Goal: Transaction & Acquisition: Purchase product/service

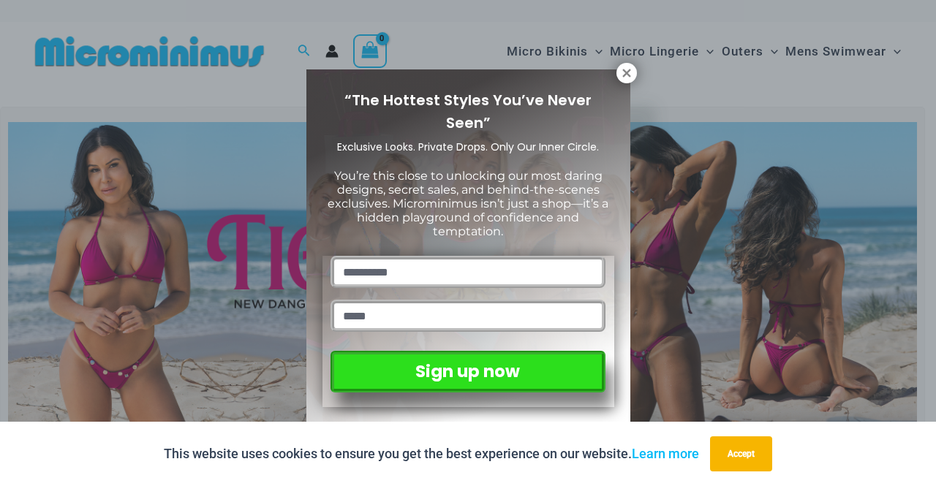
click at [627, 72] on icon at bounding box center [626, 73] width 8 height 8
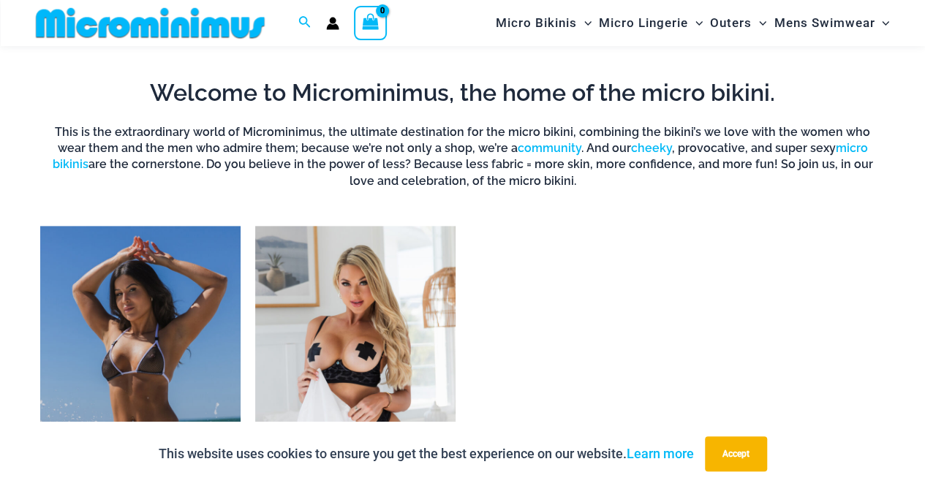
scroll to position [1156, 0]
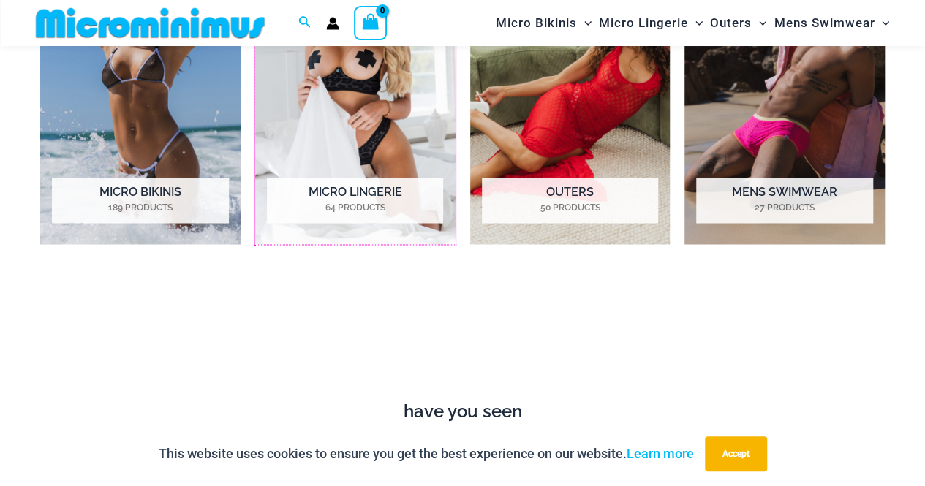
click at [353, 197] on h2 "Micro Lingerie 64 Products" at bounding box center [355, 200] width 176 height 45
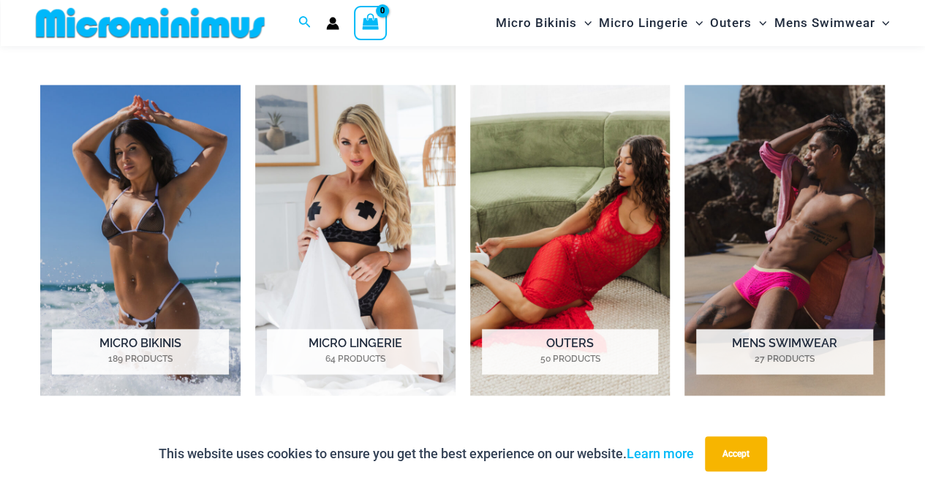
scroll to position [1010, 0]
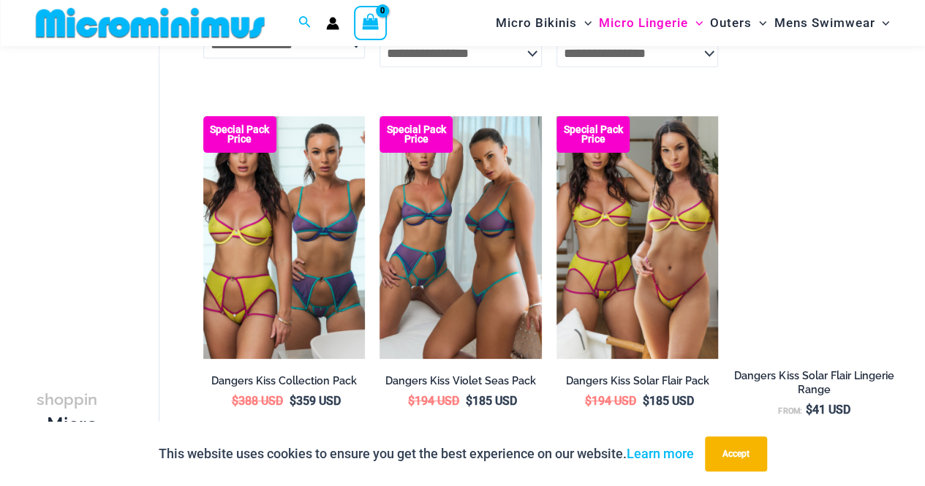
scroll to position [3059, 0]
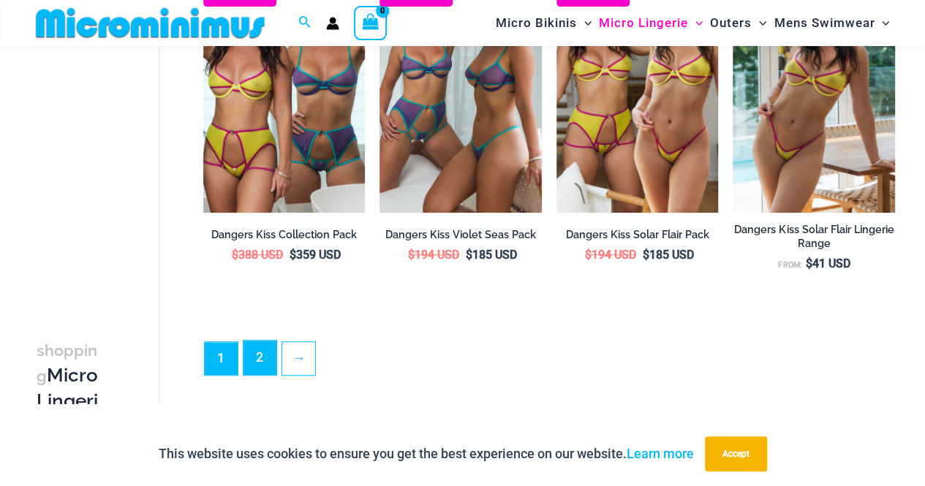
click at [268, 361] on link "2" at bounding box center [260, 358] width 33 height 34
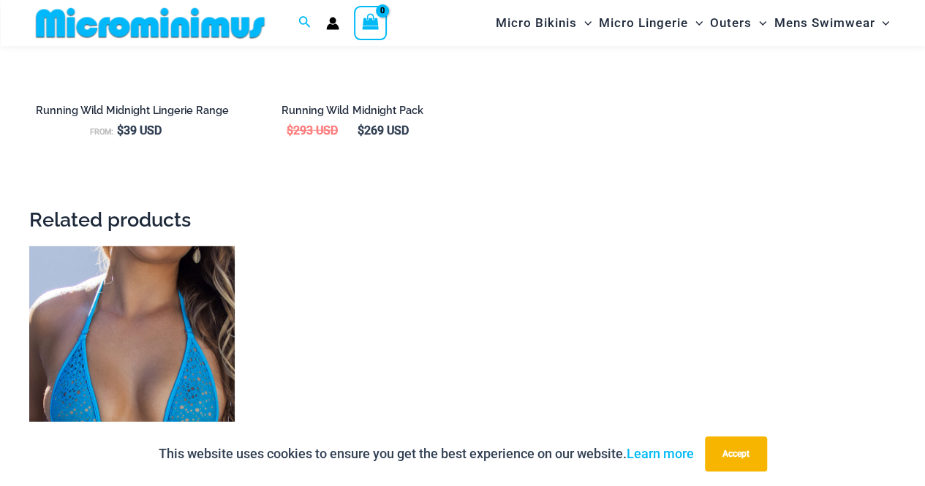
scroll to position [2035, 0]
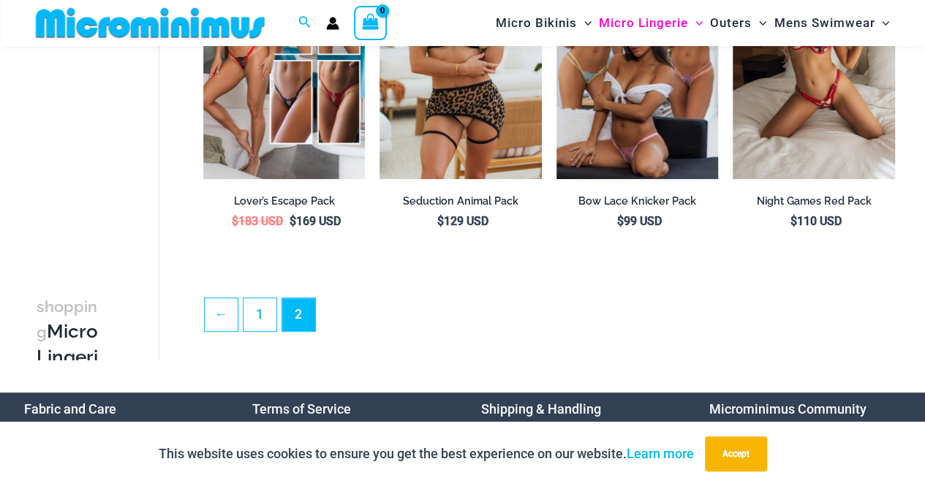
scroll to position [3059, 0]
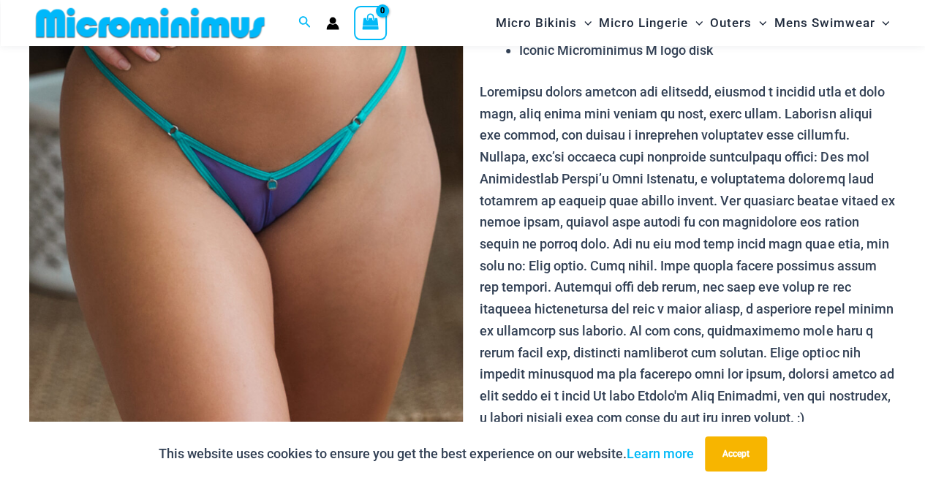
scroll to position [572, 0]
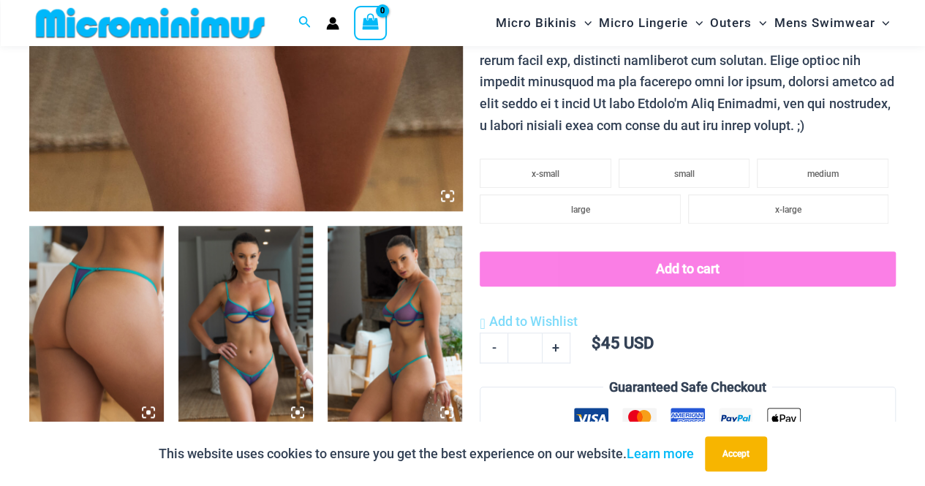
click at [260, 312] on img at bounding box center [245, 327] width 135 height 202
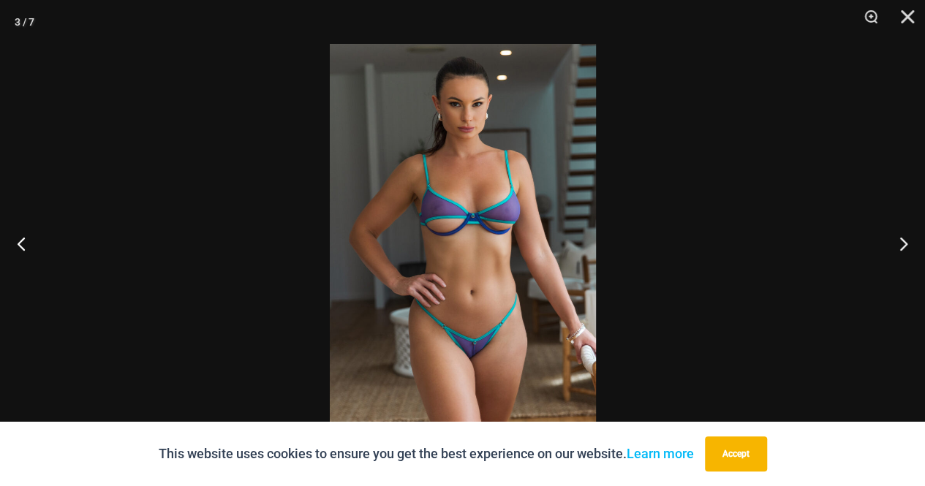
click at [478, 331] on img at bounding box center [463, 243] width 266 height 399
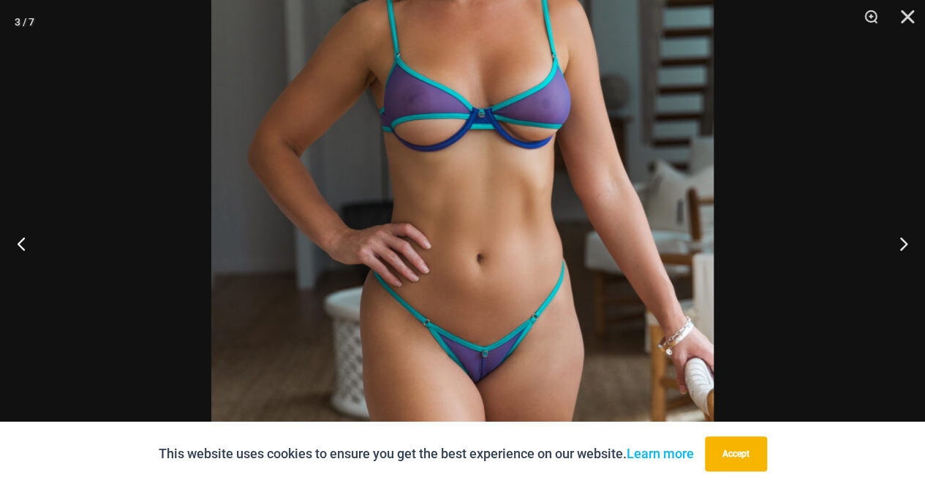
click at [483, 358] on img at bounding box center [462, 165] width 503 height 753
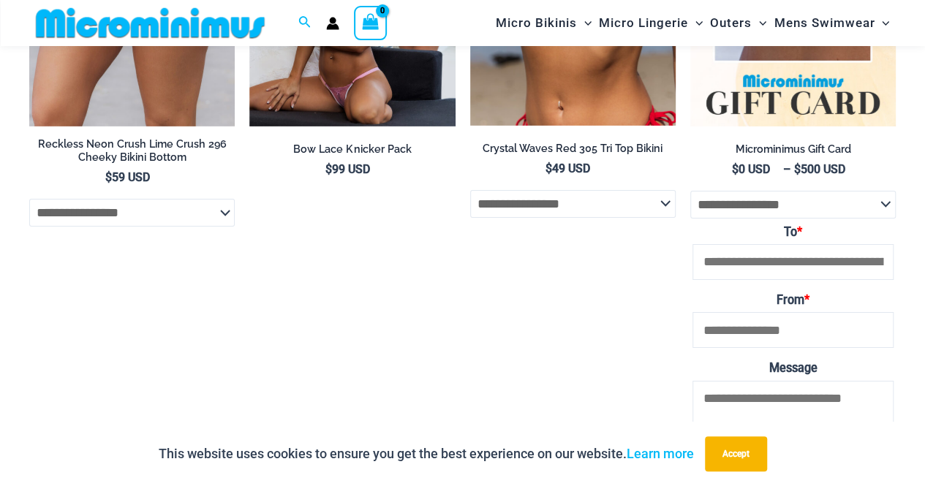
scroll to position [1889, 0]
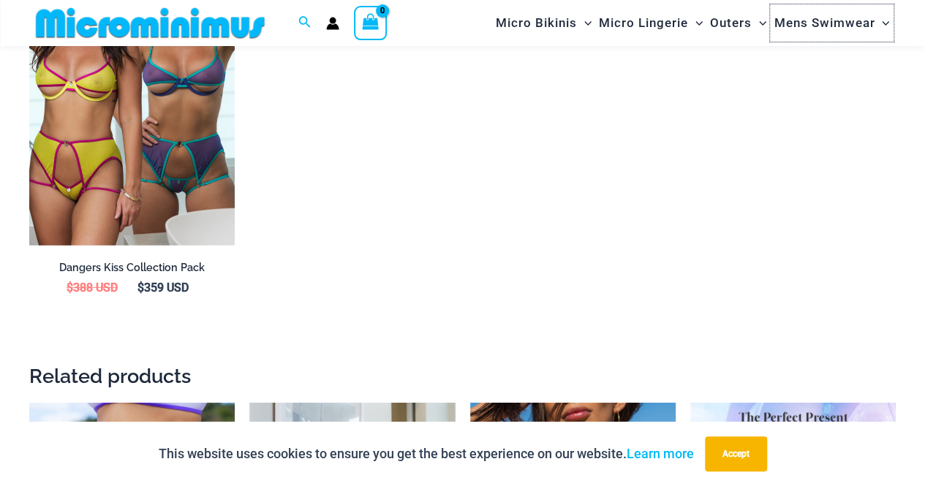
click at [832, 25] on span "Mens Swimwear" at bounding box center [824, 22] width 101 height 37
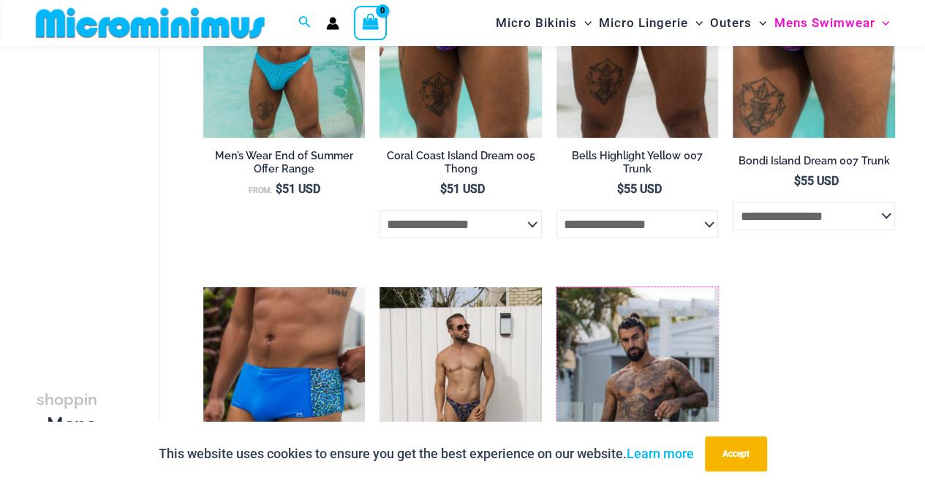
scroll to position [2193, 0]
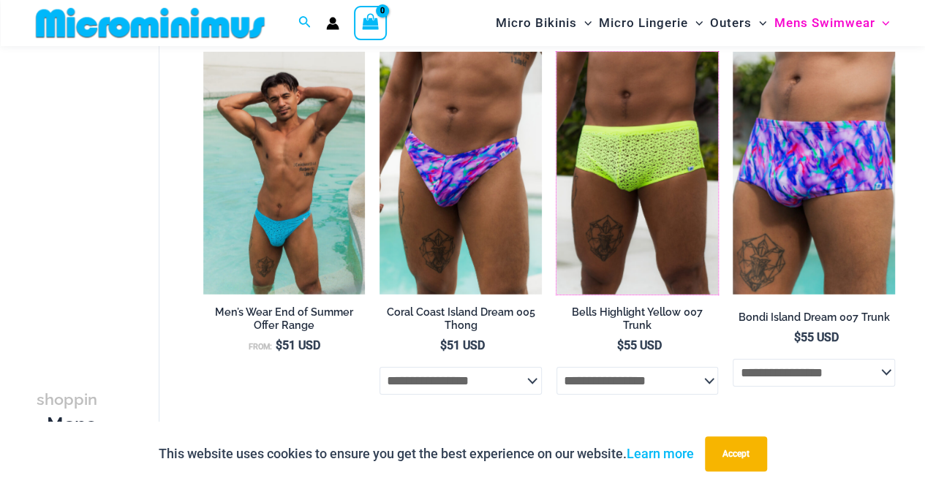
click at [557, 52] on img at bounding box center [557, 52] width 0 height 0
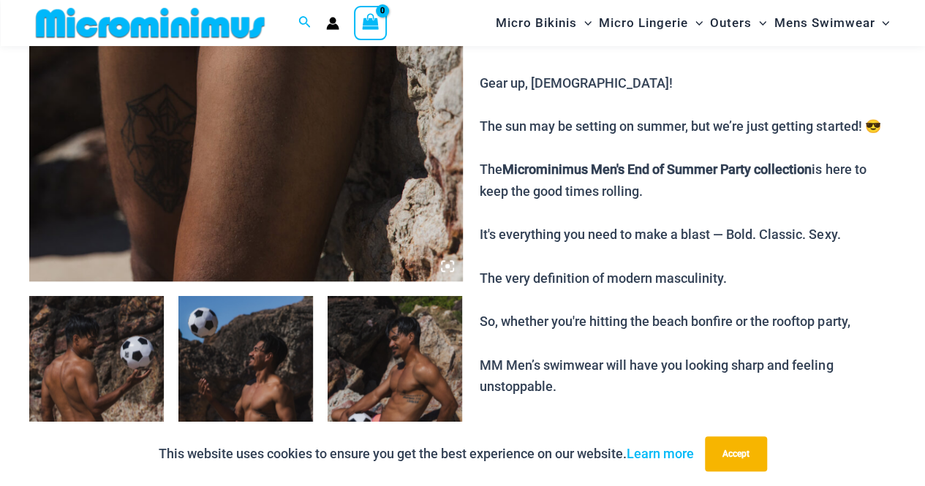
scroll to position [718, 0]
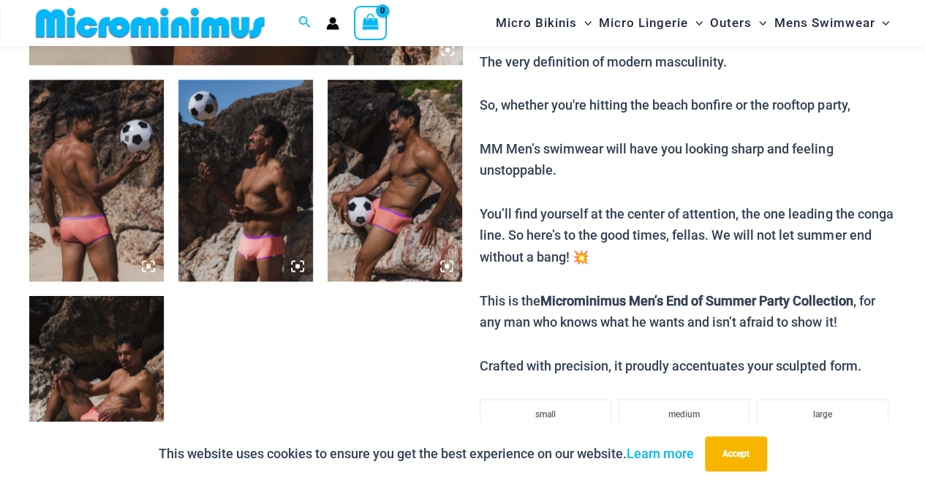
click at [129, 220] on img at bounding box center [96, 181] width 135 height 202
click at [249, 254] on img at bounding box center [245, 181] width 135 height 202
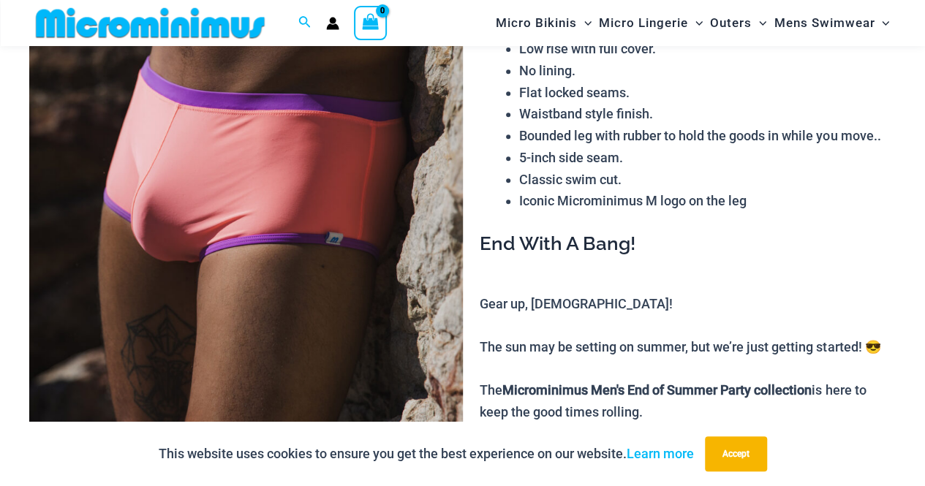
scroll to position [279, 0]
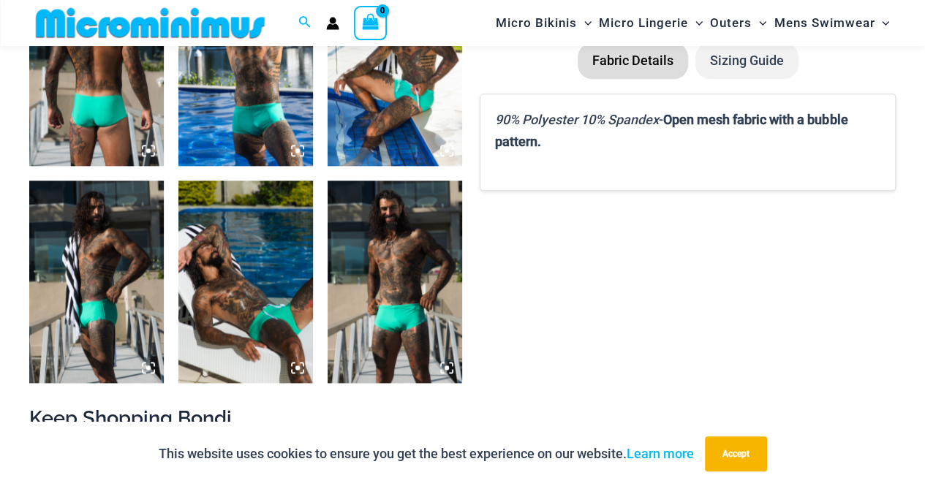
scroll to position [865, 0]
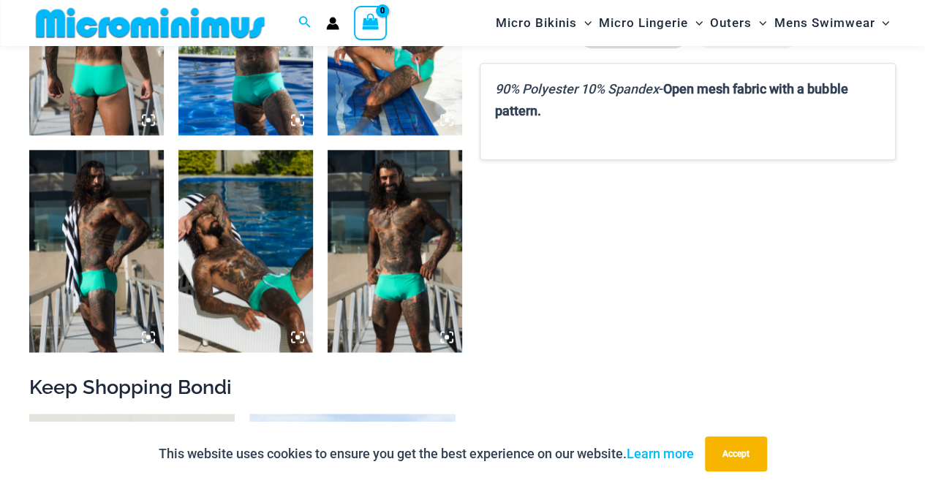
click at [405, 266] on img at bounding box center [395, 251] width 135 height 202
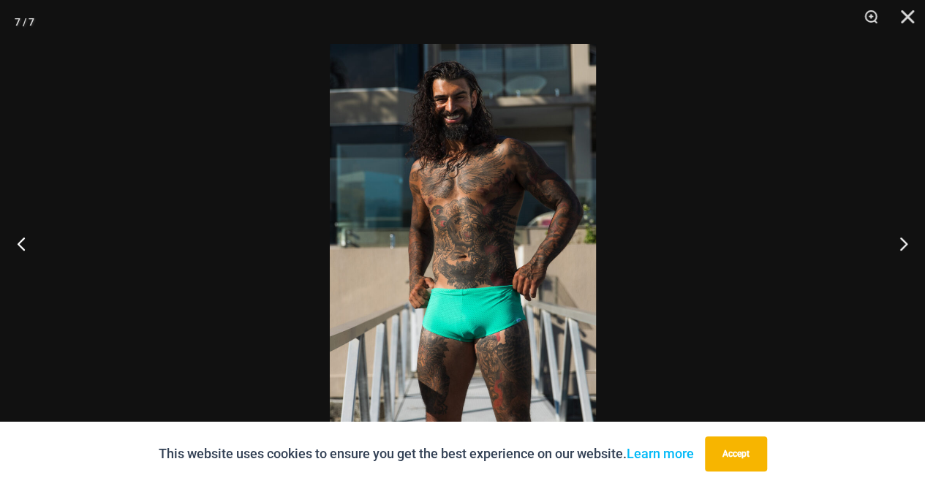
click at [467, 328] on img at bounding box center [463, 243] width 266 height 399
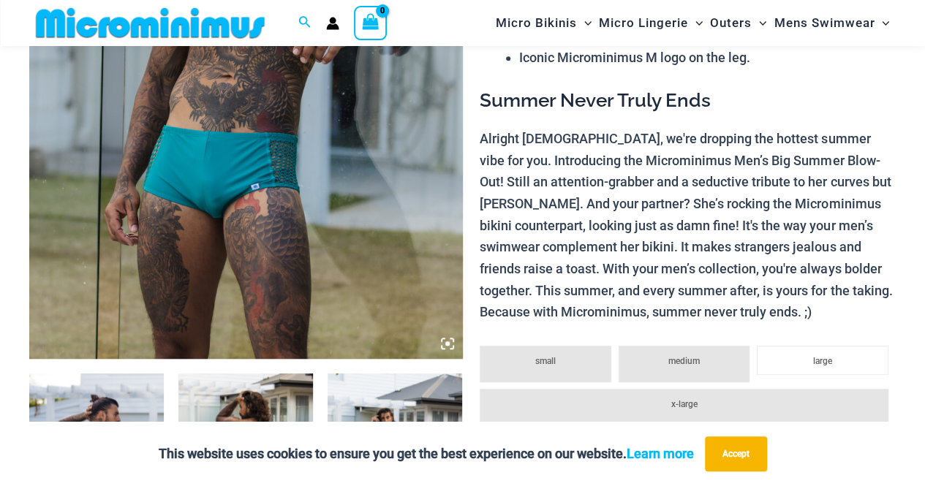
scroll to position [571, 0]
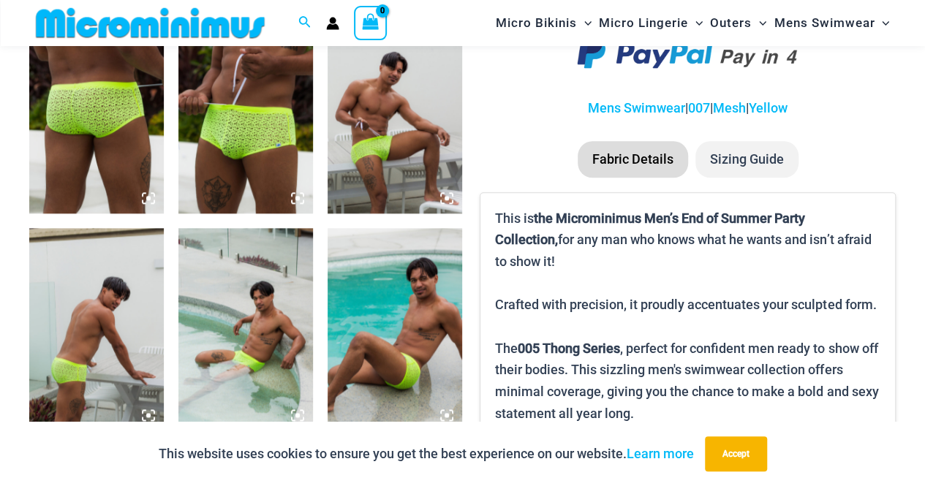
scroll to position [865, 0]
